Goal: Task Accomplishment & Management: Manage account settings

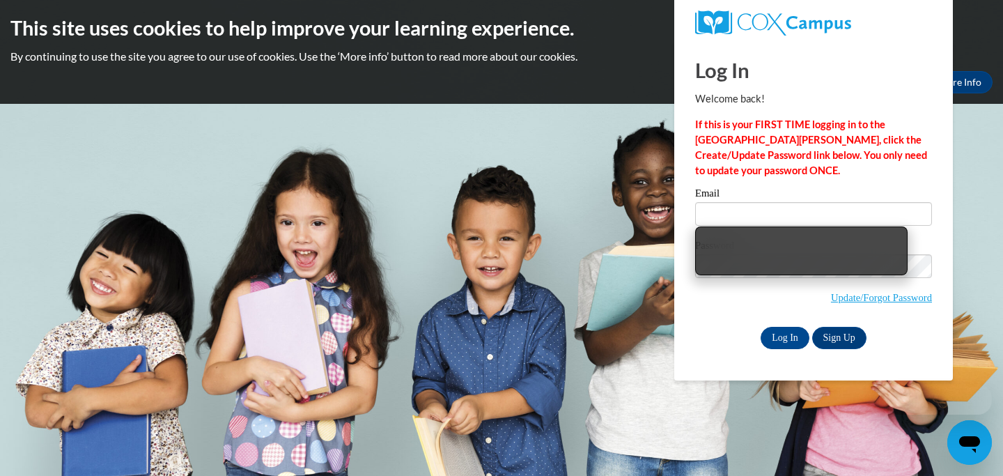
click at [773, 213] on input "Email" at bounding box center [813, 214] width 237 height 24
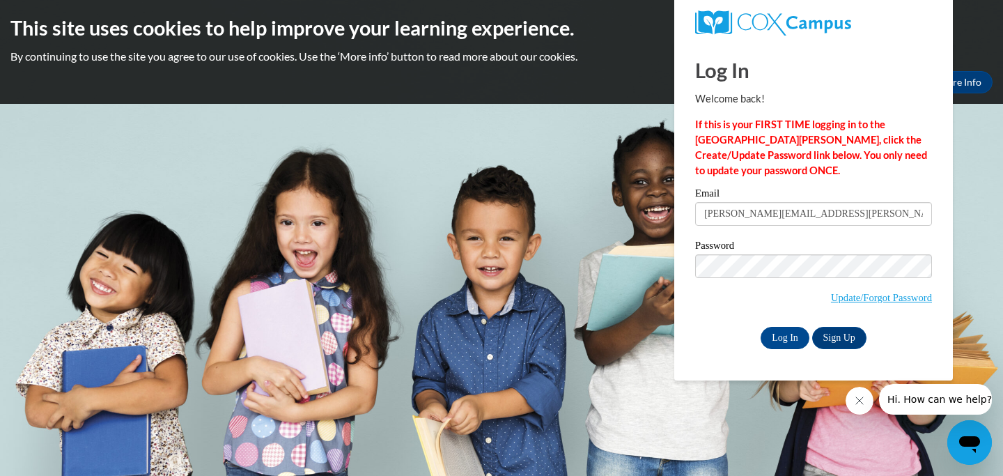
type input "[PERSON_NAME][EMAIL_ADDRESS][PERSON_NAME][DOMAIN_NAME]"
click at [761, 327] on input "Log In" at bounding box center [785, 338] width 49 height 22
